Goal: Obtain resource: Obtain resource

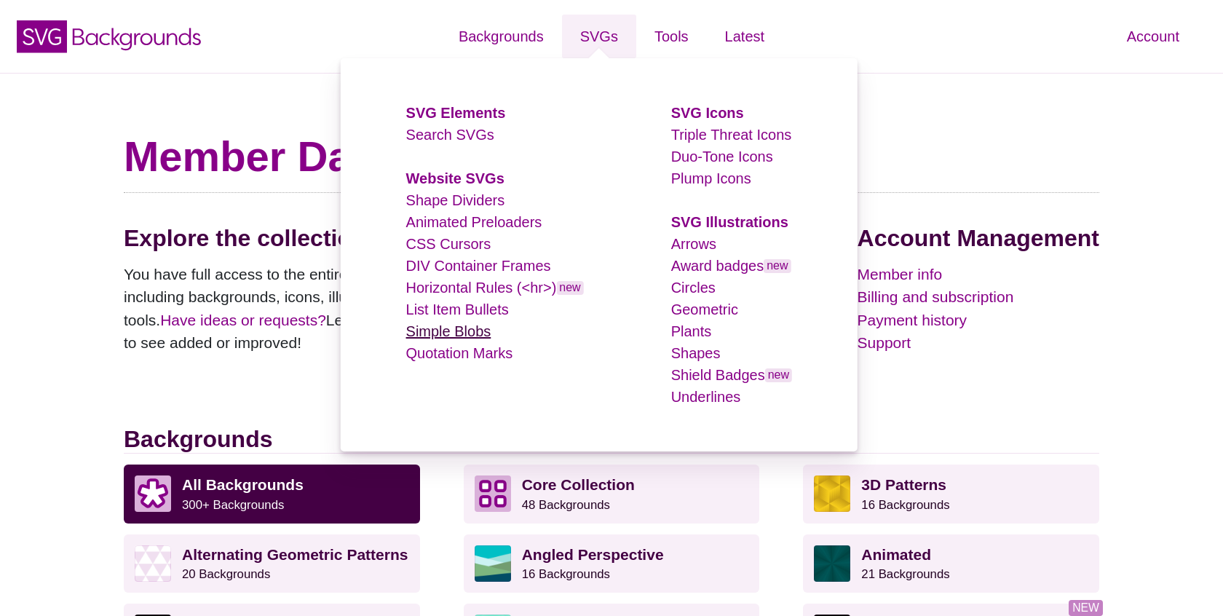
click at [464, 331] on link "Simple Blobs" at bounding box center [448, 331] width 85 height 16
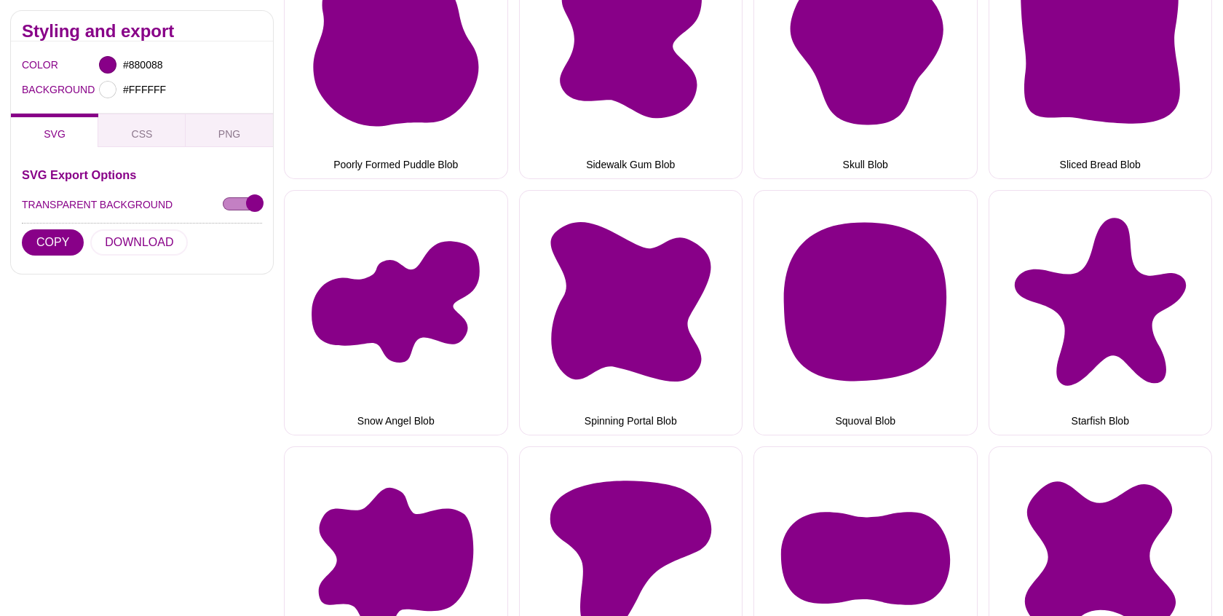
scroll to position [1895, 0]
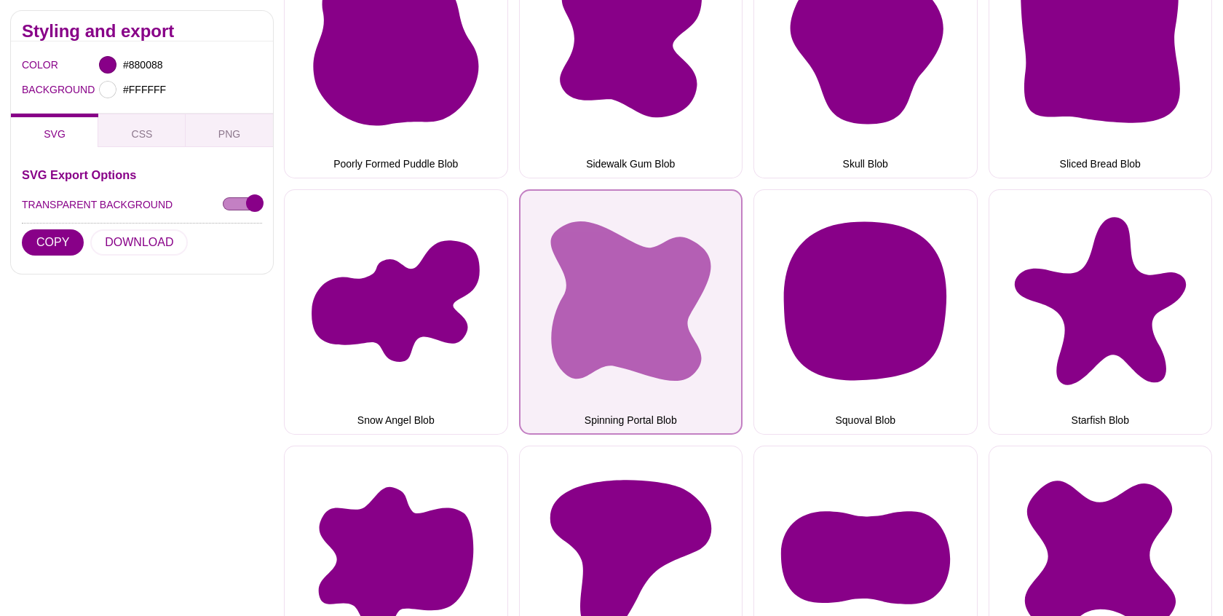
click at [621, 317] on button "Spinning Portal Blob" at bounding box center [631, 312] width 224 height 246
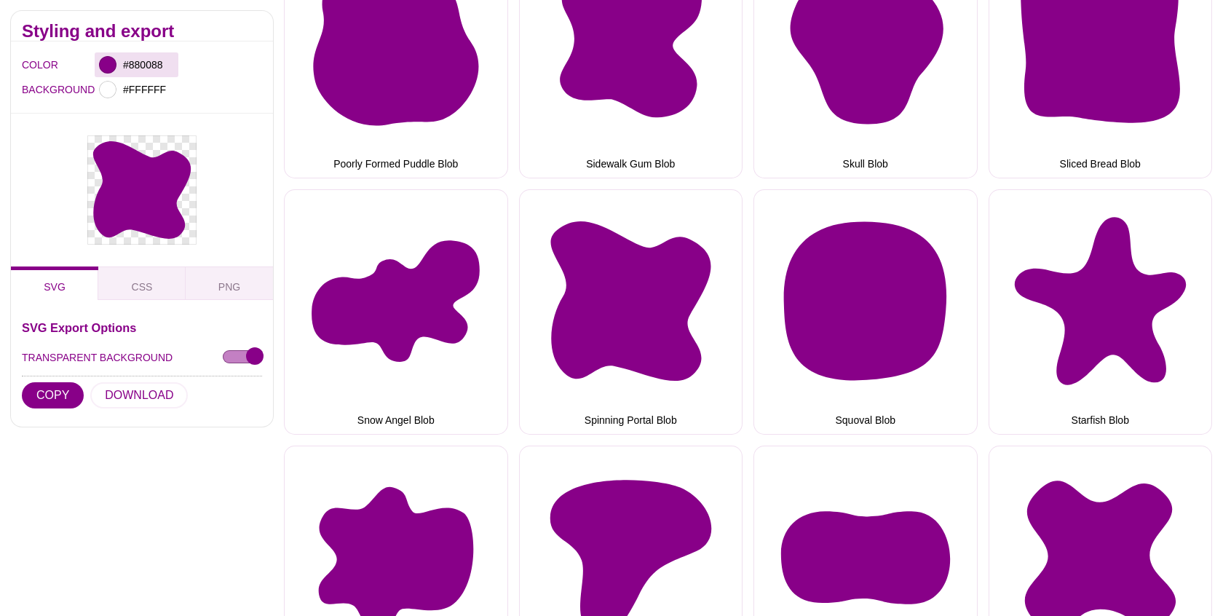
click at [115, 67] on div at bounding box center [107, 64] width 17 height 17
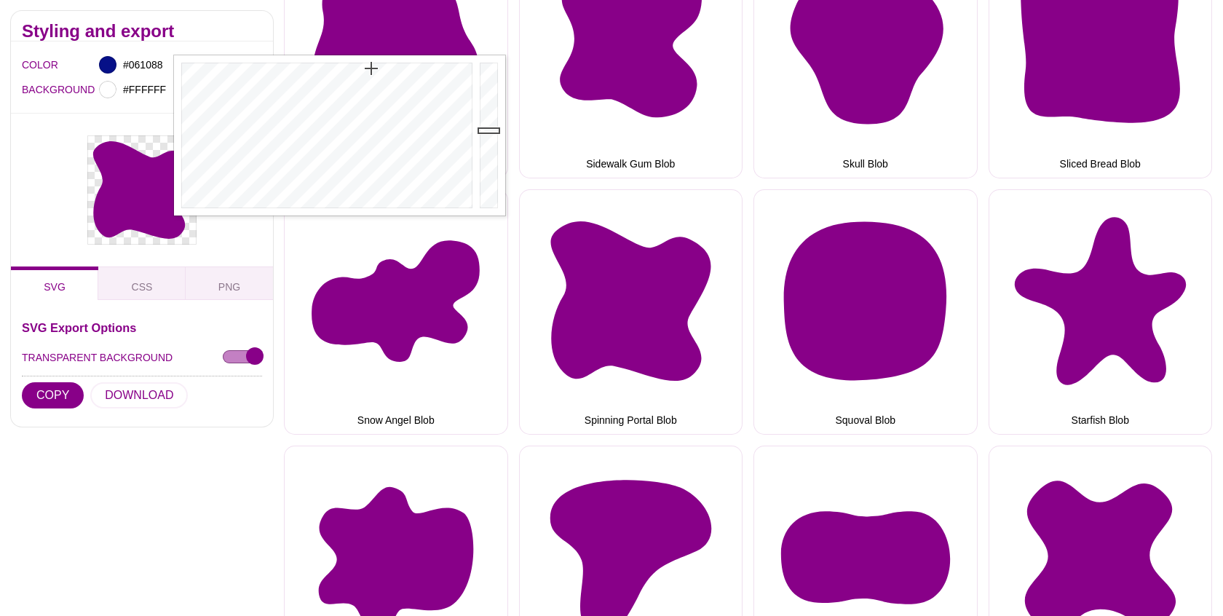
drag, startPoint x: 384, startPoint y: 100, endPoint x: 371, endPoint y: 68, distance: 33.9
click at [371, 68] on div at bounding box center [325, 135] width 302 height 160
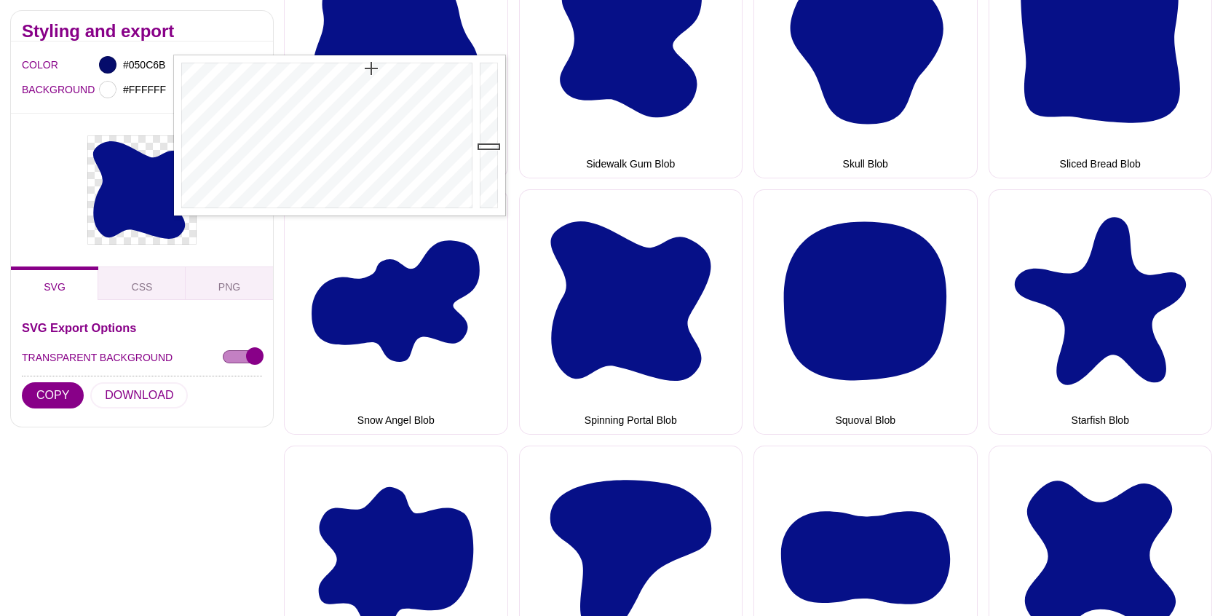
type input "#040C6A"
click at [489, 147] on div at bounding box center [490, 135] width 29 height 160
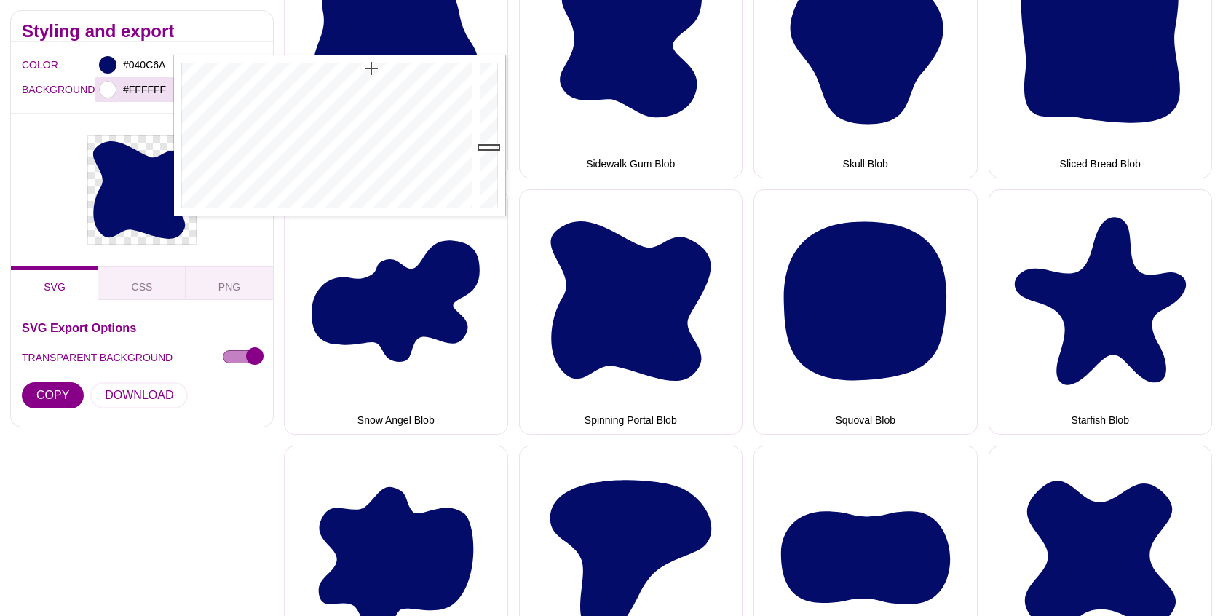
click at [106, 85] on div at bounding box center [107, 89] width 17 height 17
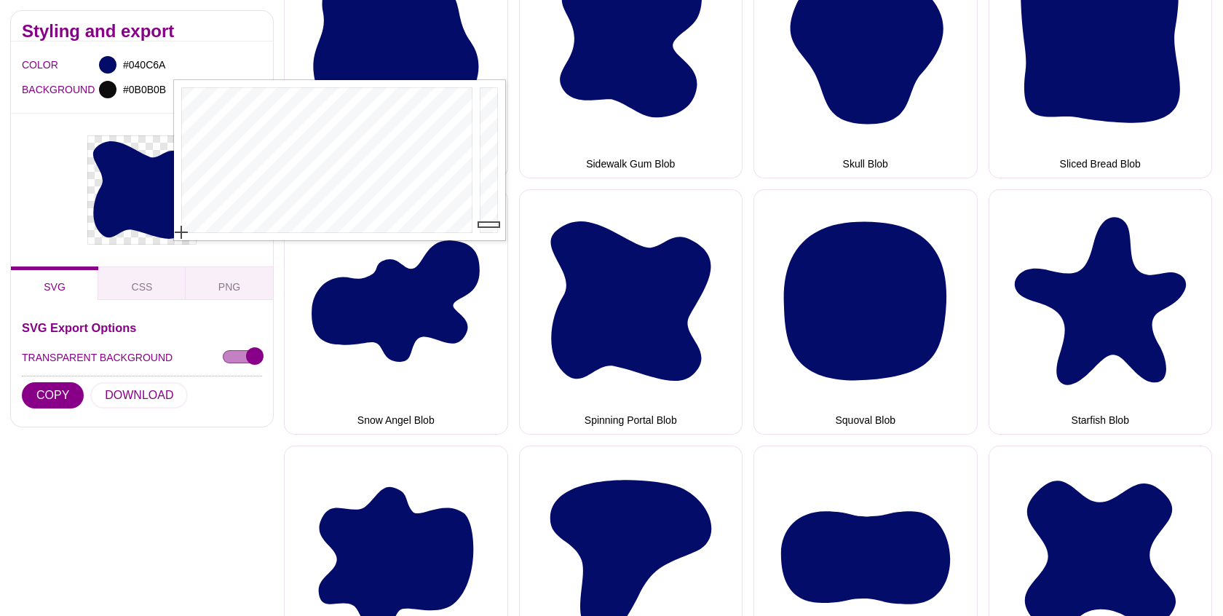
type input "#0A0A0A"
click at [490, 226] on div at bounding box center [490, 160] width 29 height 160
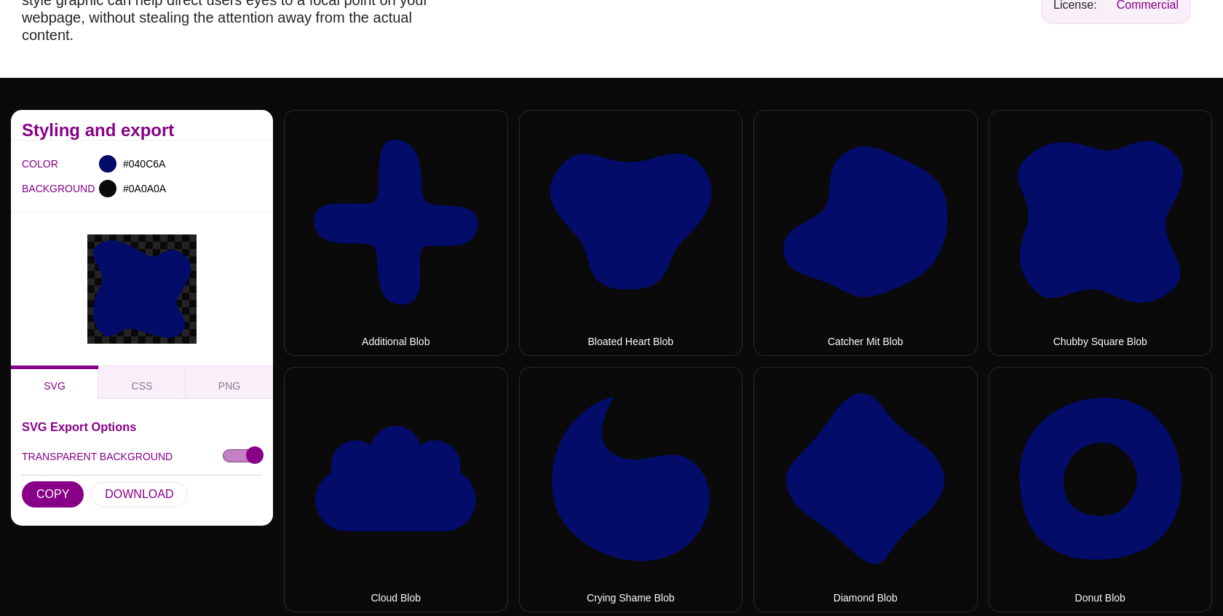
scroll to position [0, 0]
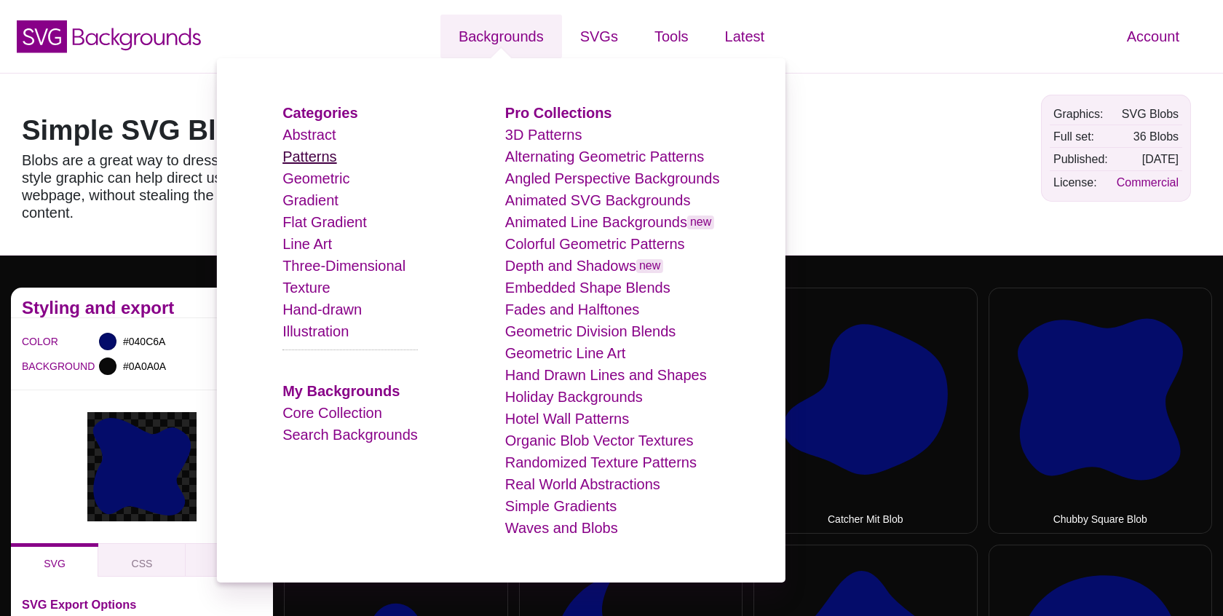
click at [315, 159] on link "Patterns" at bounding box center [310, 157] width 54 height 16
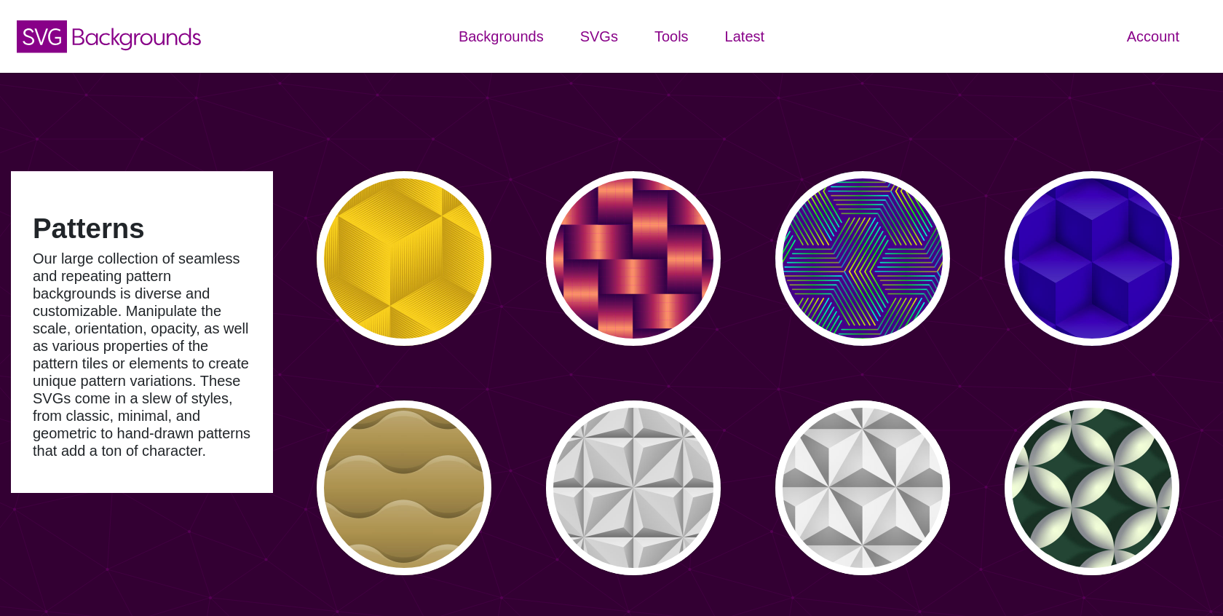
type input "#450057"
